Goal: Transaction & Acquisition: Purchase product/service

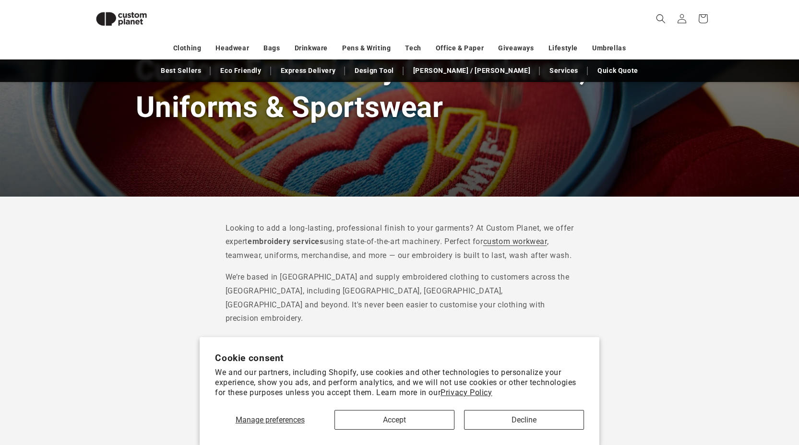
scroll to position [317, 0]
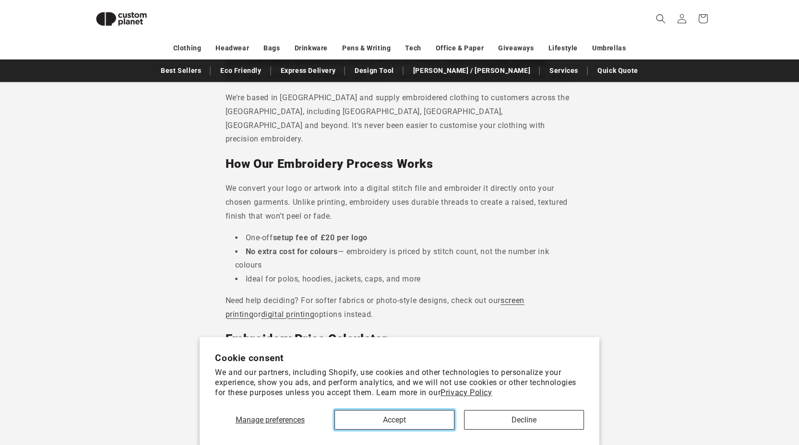
click at [356, 417] on button "Accept" at bounding box center [394, 420] width 120 height 20
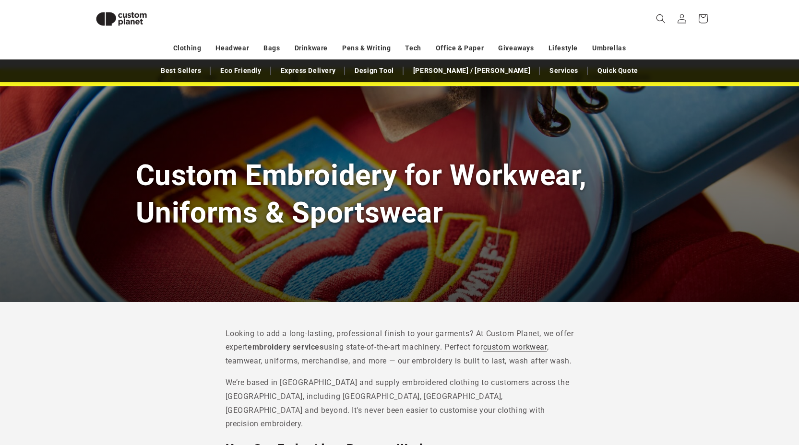
scroll to position [0, 0]
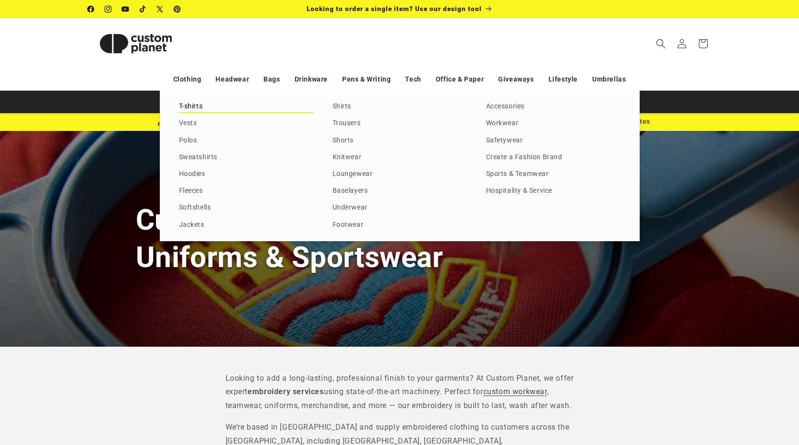
click at [187, 105] on link "T-shirts" at bounding box center [246, 106] width 134 height 13
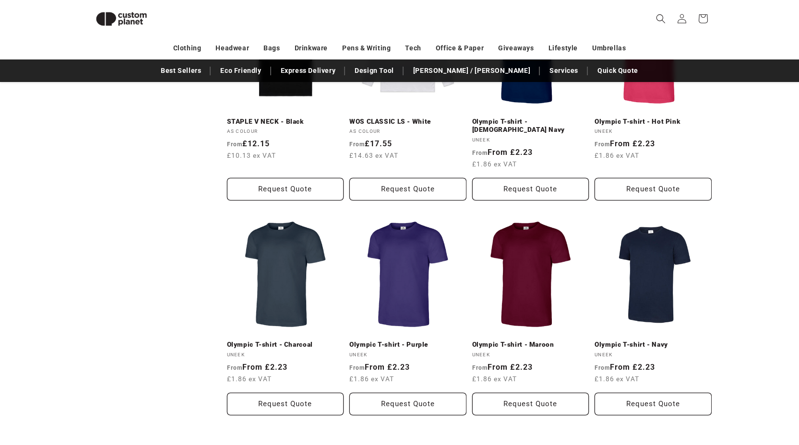
scroll to position [1041, 0]
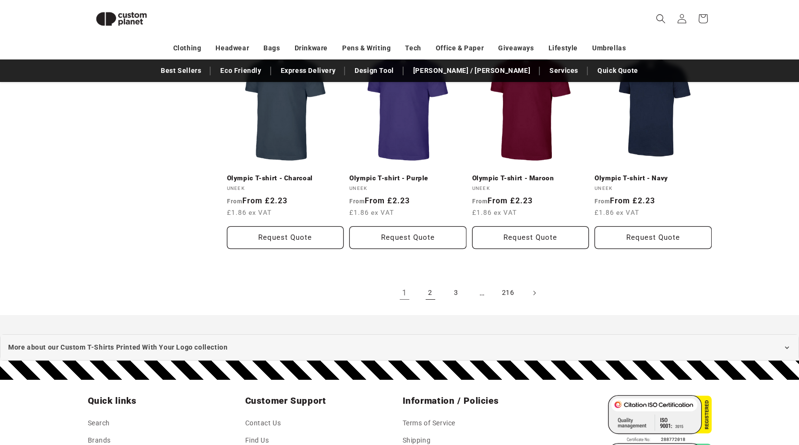
click at [430, 287] on link "2" at bounding box center [430, 293] width 21 height 21
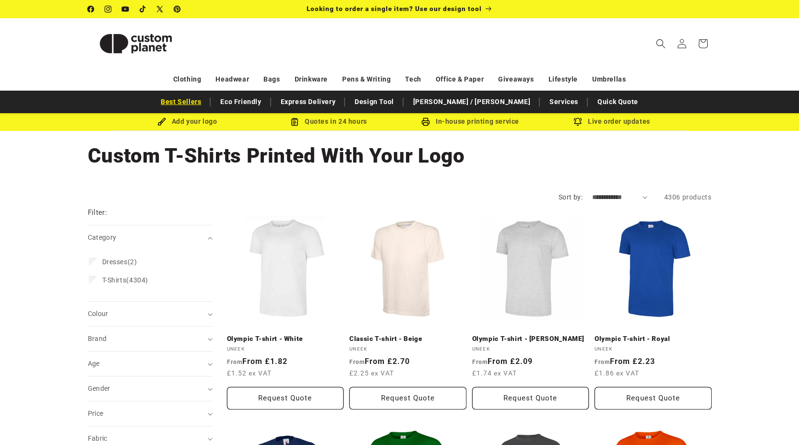
click at [206, 101] on link "Best Sellers" at bounding box center [181, 102] width 50 height 17
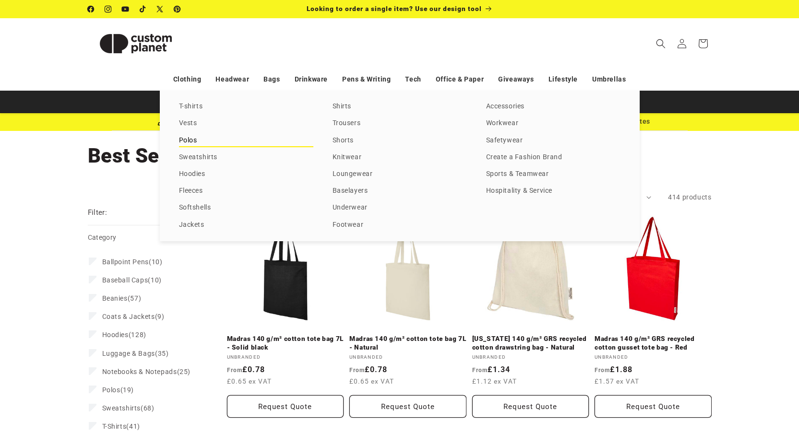
click at [184, 142] on link "Polos" at bounding box center [246, 140] width 134 height 13
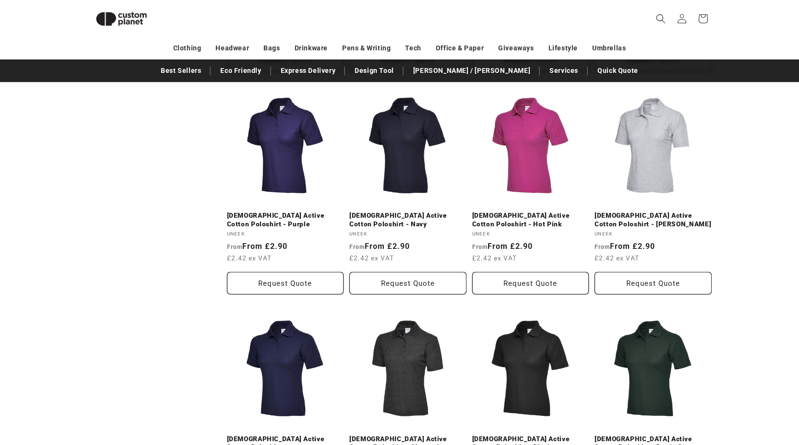
scroll to position [770, 0]
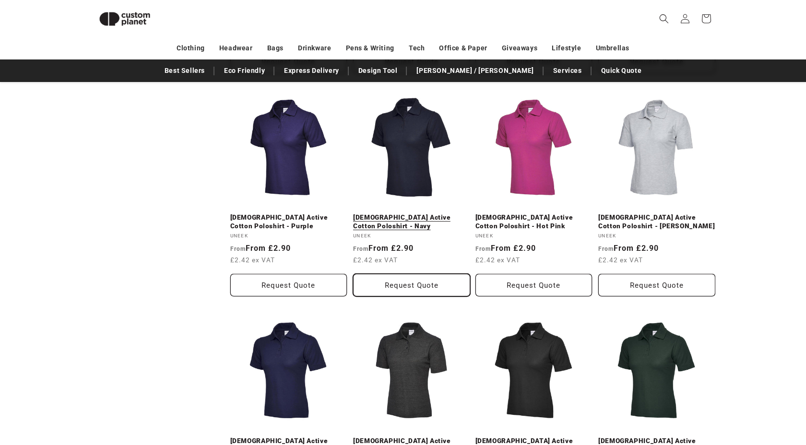
click at [408, 280] on body "Skip to content Facebook Instagram YouTube TikTok X (Twitter) Pinterest Looking…" at bounding box center [403, 87] width 806 height 1715
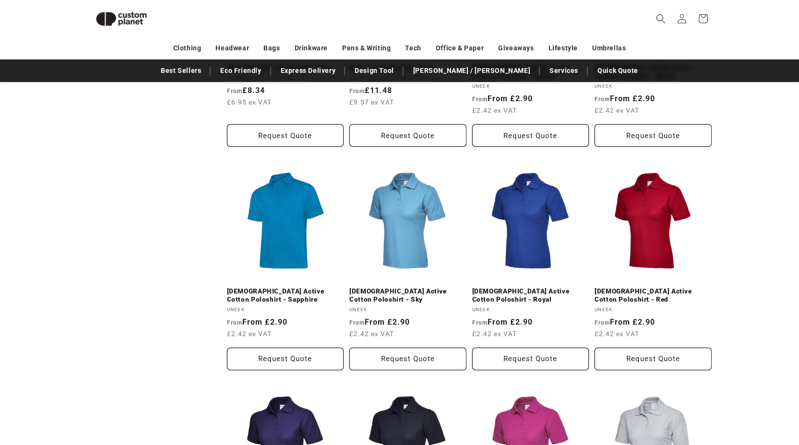
scroll to position [484, 0]
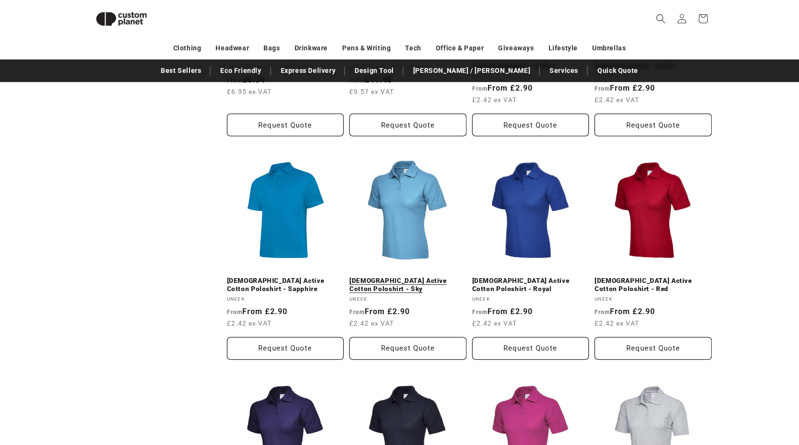
click at [414, 279] on link "Ladies Active Cotton Poloshirt - Sky" at bounding box center [407, 285] width 117 height 17
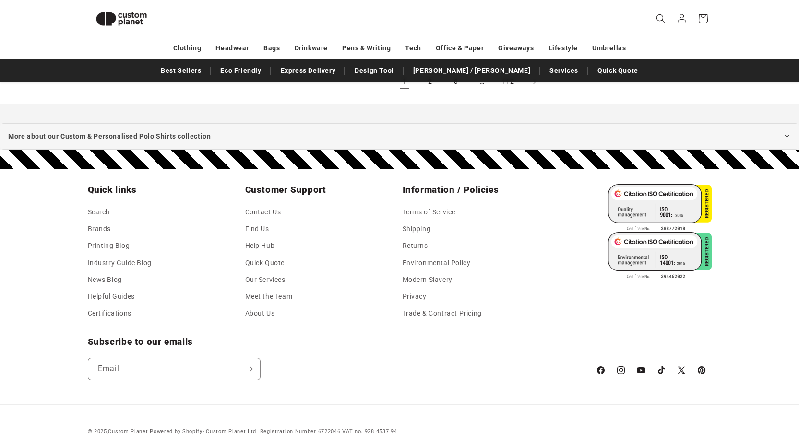
scroll to position [965, 0]
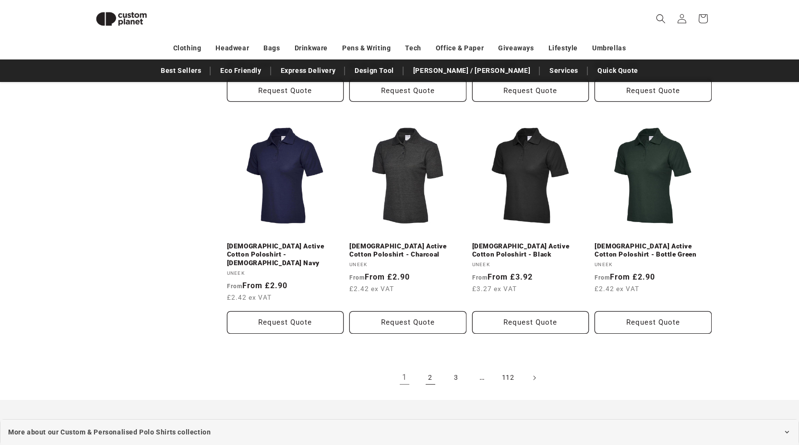
click at [431, 368] on link "2" at bounding box center [430, 378] width 21 height 21
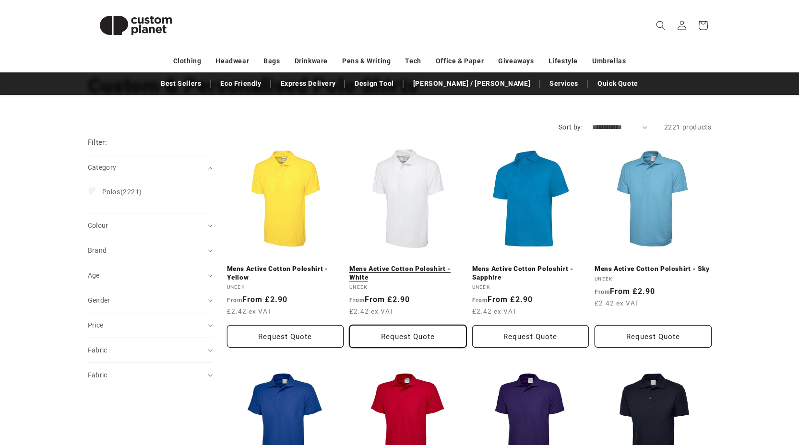
scroll to position [88, 0]
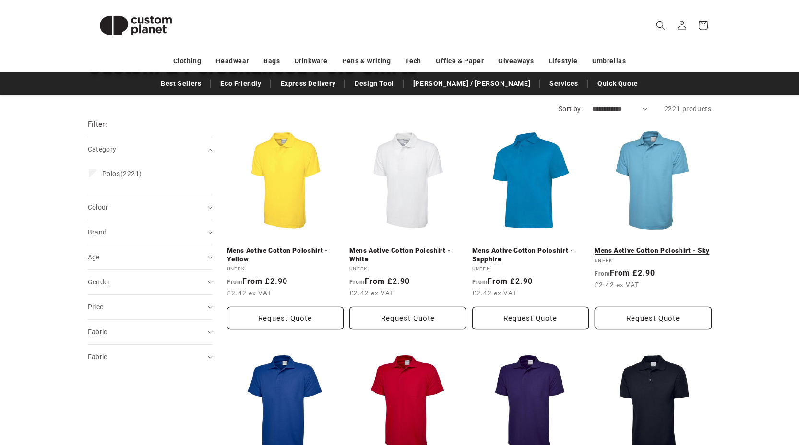
click at [665, 253] on link "Mens Active Cotton Poloshirt - Sky" at bounding box center [653, 251] width 117 height 9
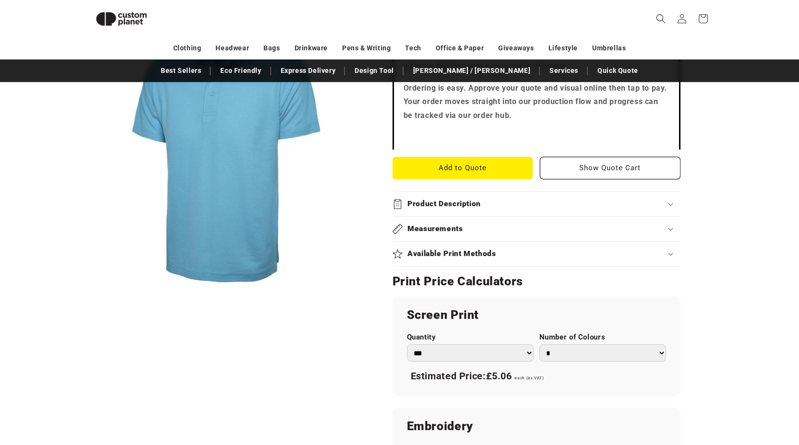
scroll to position [395, 0]
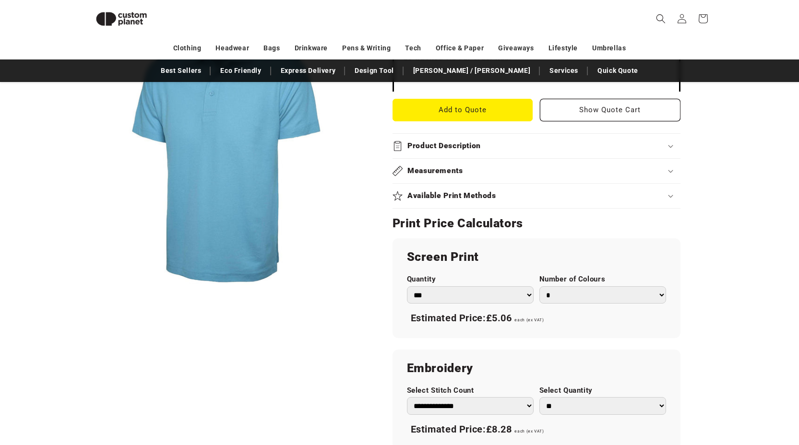
click at [529, 294] on select "*** *** *** **** **** **** ***** *****" at bounding box center [470, 295] width 127 height 18
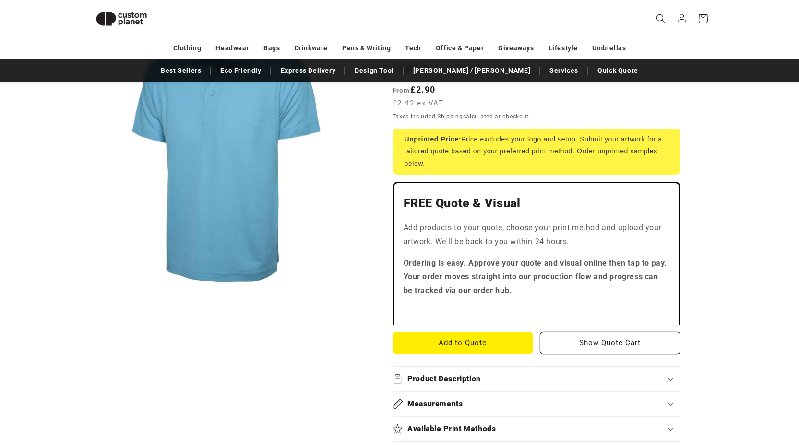
scroll to position [614, 0]
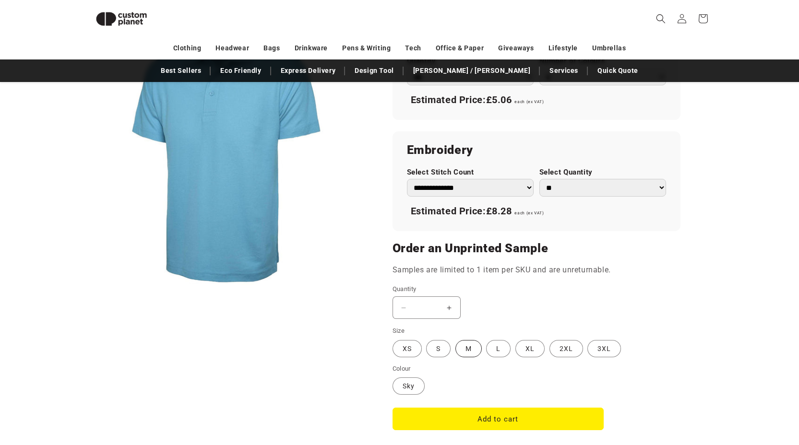
click at [466, 348] on label "M Variant sold out or unavailable" at bounding box center [468, 348] width 26 height 17
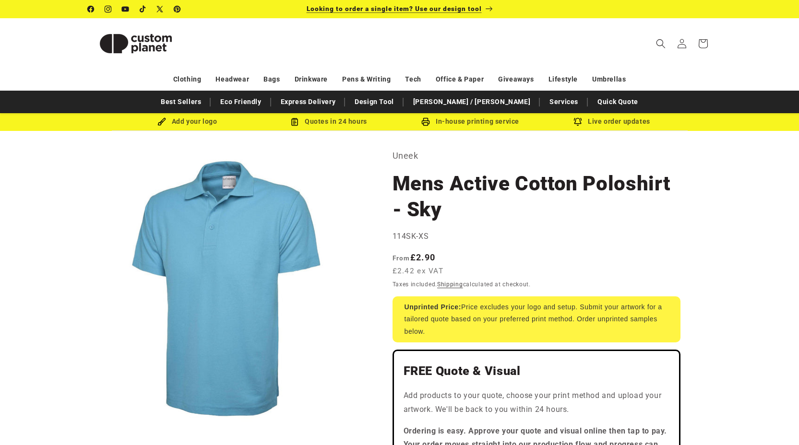
click at [413, 7] on span "Looking to order a single item? Use our design tool" at bounding box center [394, 9] width 175 height 8
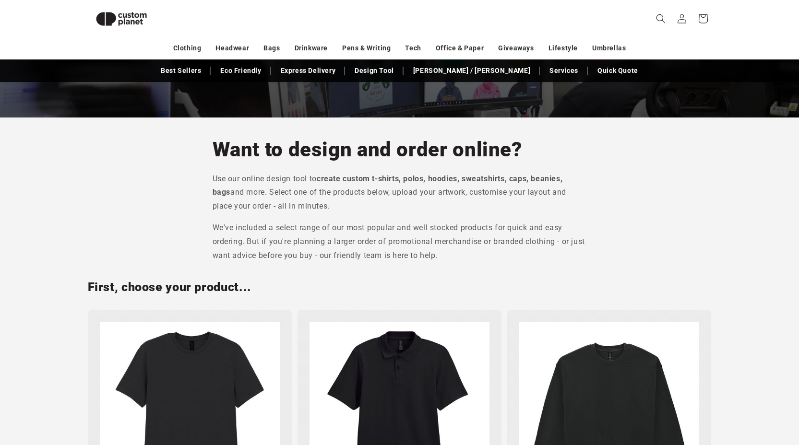
scroll to position [438, 0]
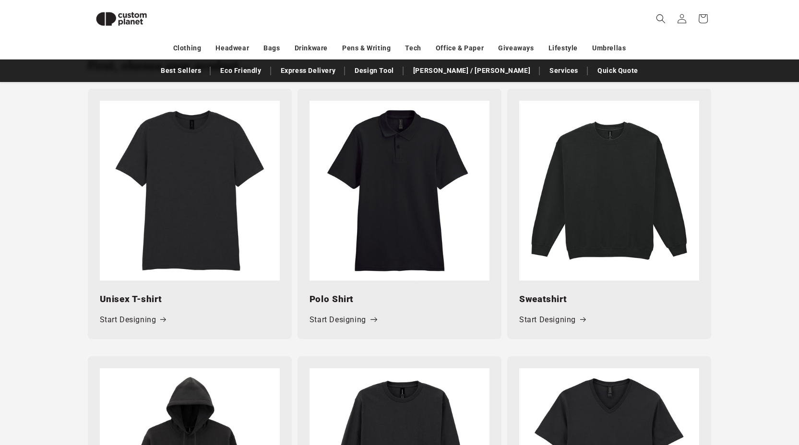
click at [366, 318] on span at bounding box center [371, 320] width 10 height 10
